Goal: Task Accomplishment & Management: Manage account settings

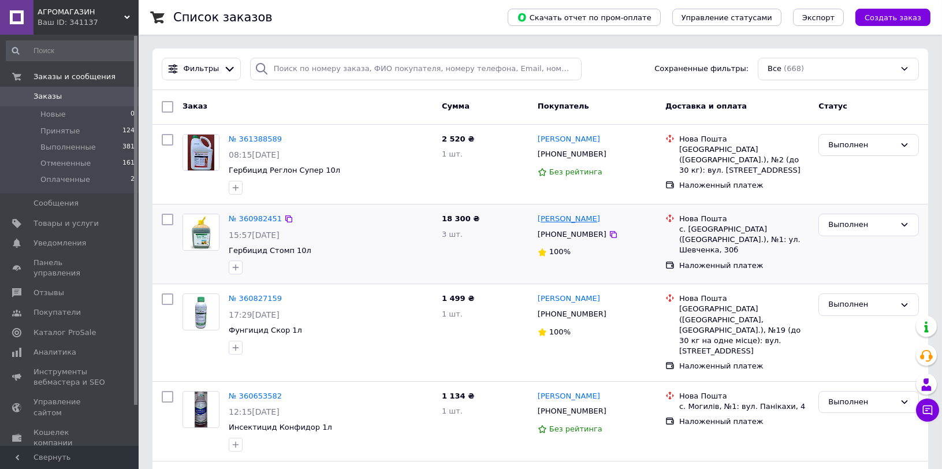
click at [566, 216] on link "[PERSON_NAME]" at bounding box center [569, 219] width 62 height 11
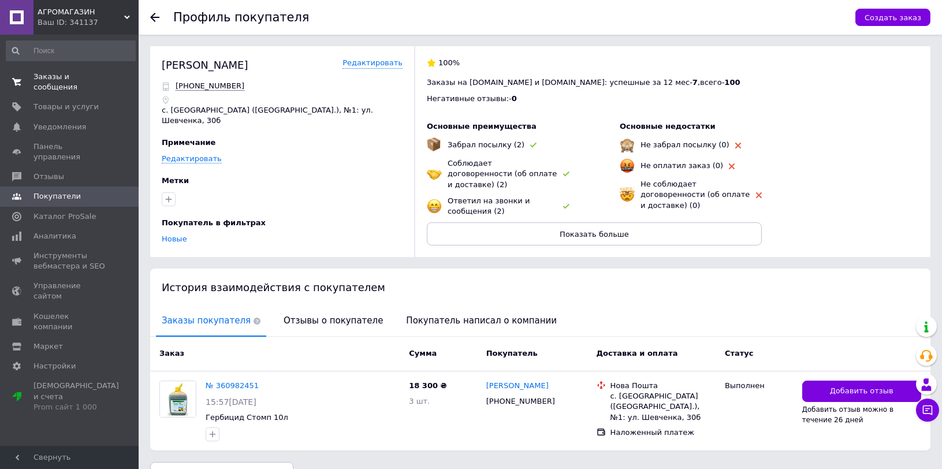
click at [100, 80] on span "Заказы и сообщения" at bounding box center [70, 82] width 73 height 21
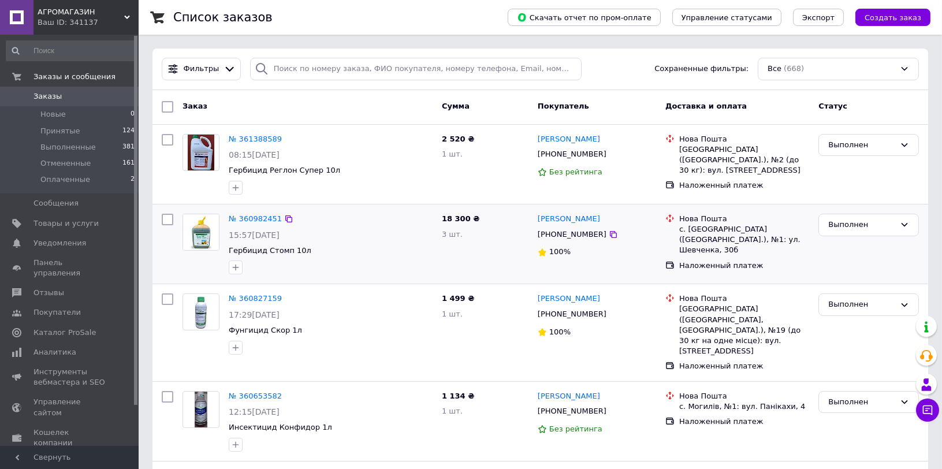
click at [563, 236] on span "[PHONE_NUMBER]" at bounding box center [572, 234] width 69 height 9
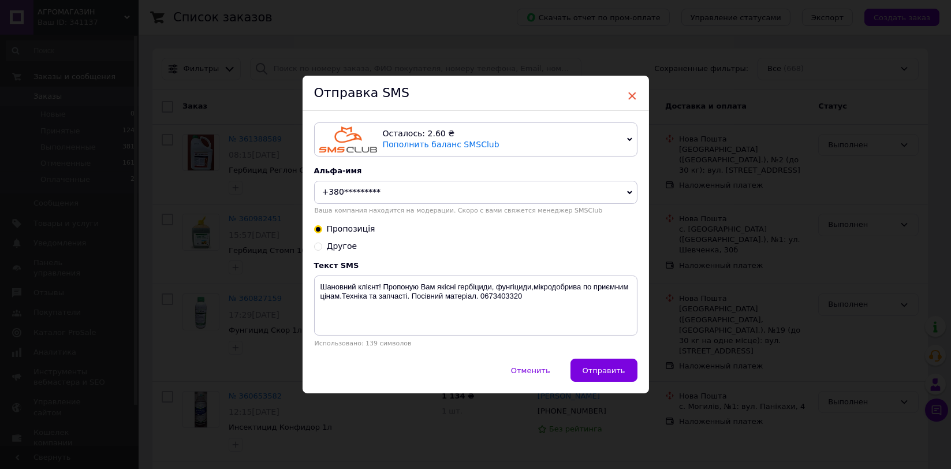
click at [631, 93] on span "×" at bounding box center [632, 96] width 10 height 20
